Goal: Task Accomplishment & Management: Manage account settings

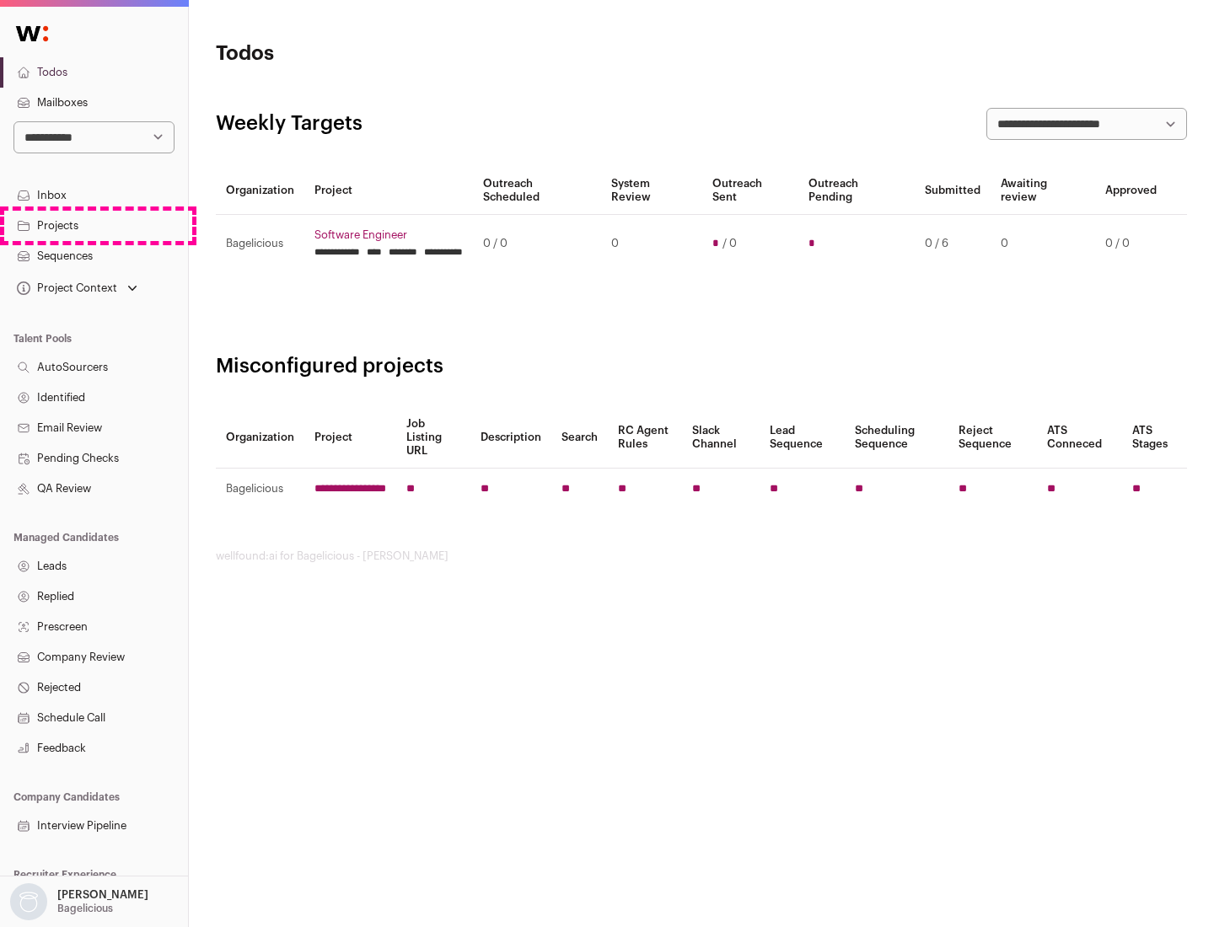
click at [94, 225] on link "Projects" at bounding box center [94, 226] width 188 height 30
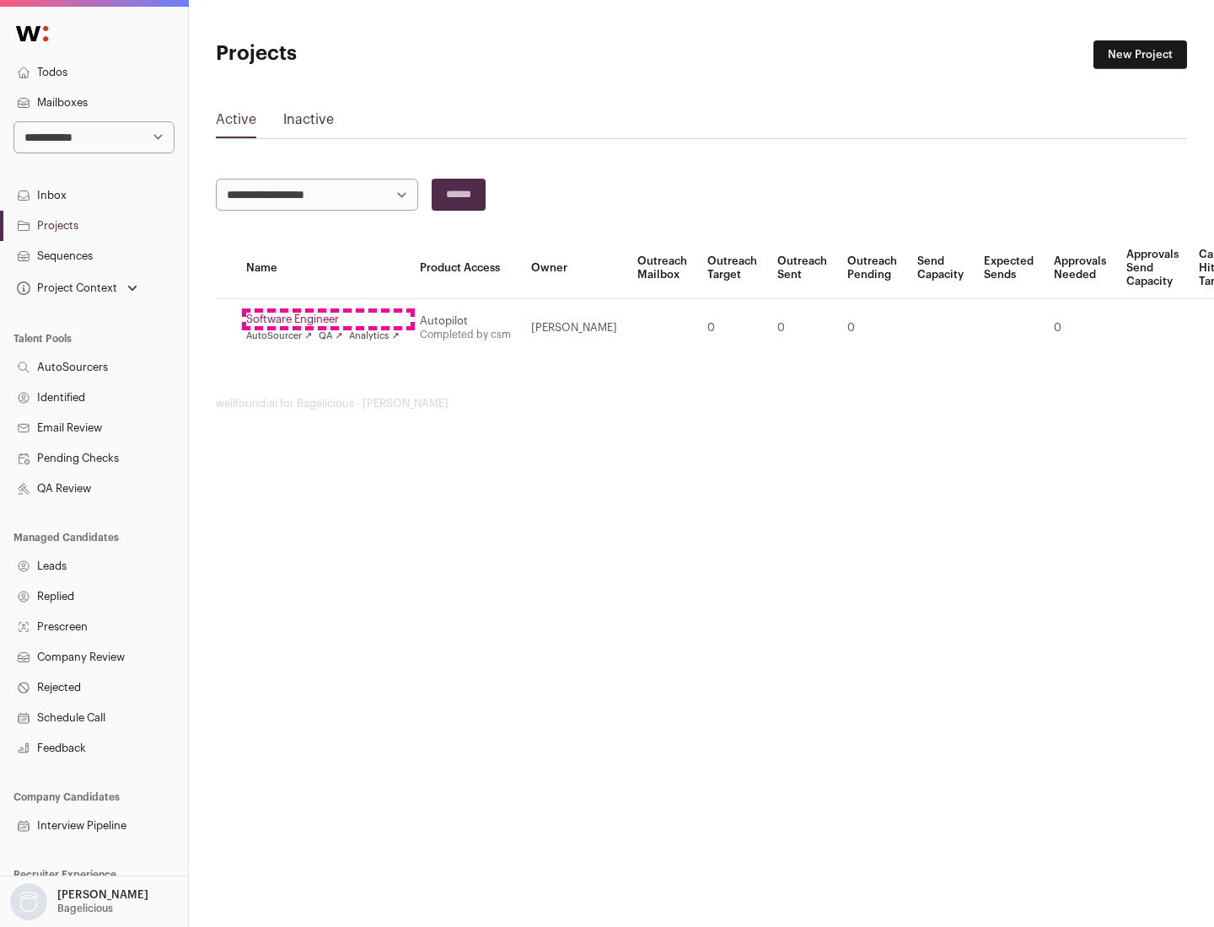
click at [328, 320] on link "Software Engineer" at bounding box center [322, 319] width 153 height 13
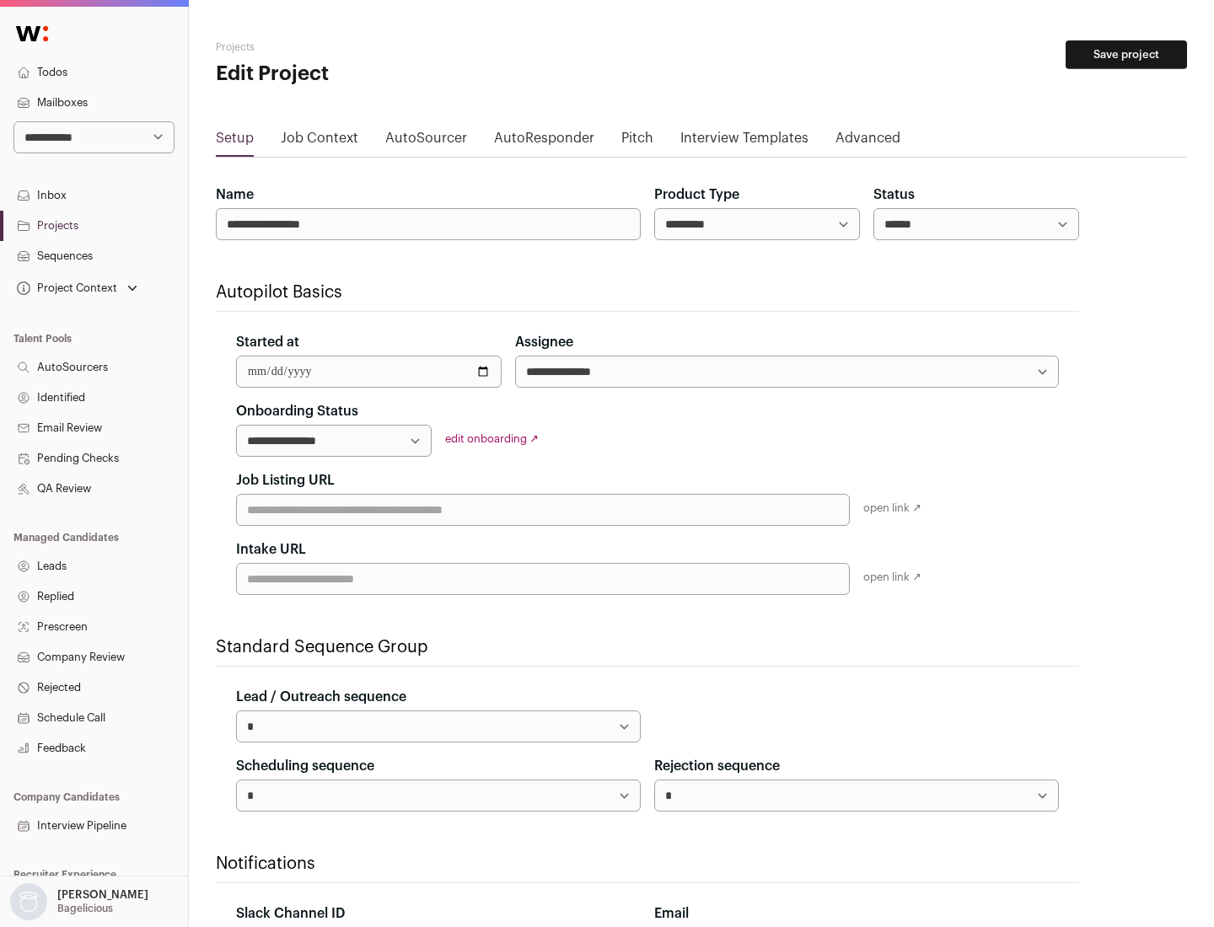
click at [1126, 55] on button "Save project" at bounding box center [1126, 54] width 121 height 29
